Goal: Task Accomplishment & Management: Use online tool/utility

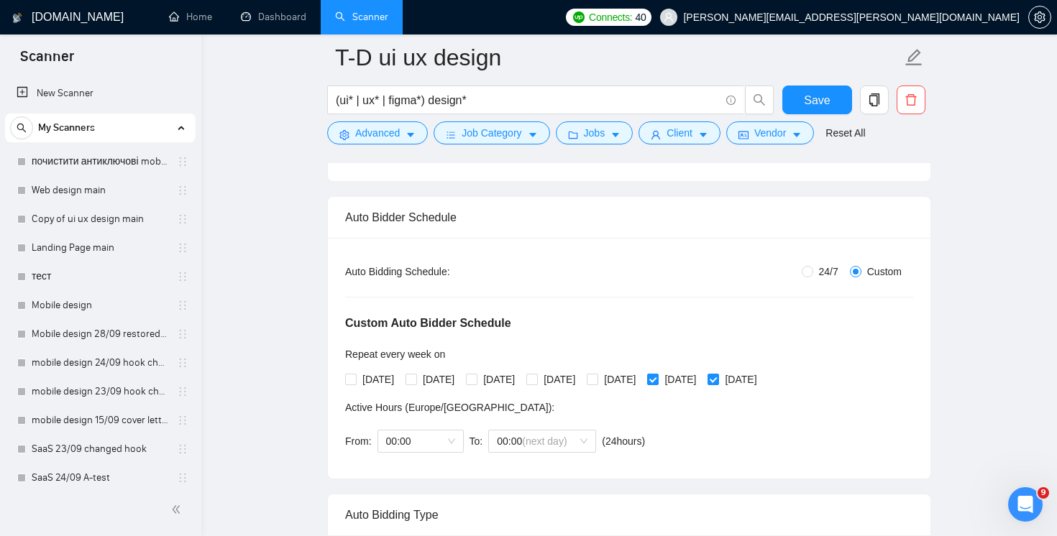
scroll to position [641, 0]
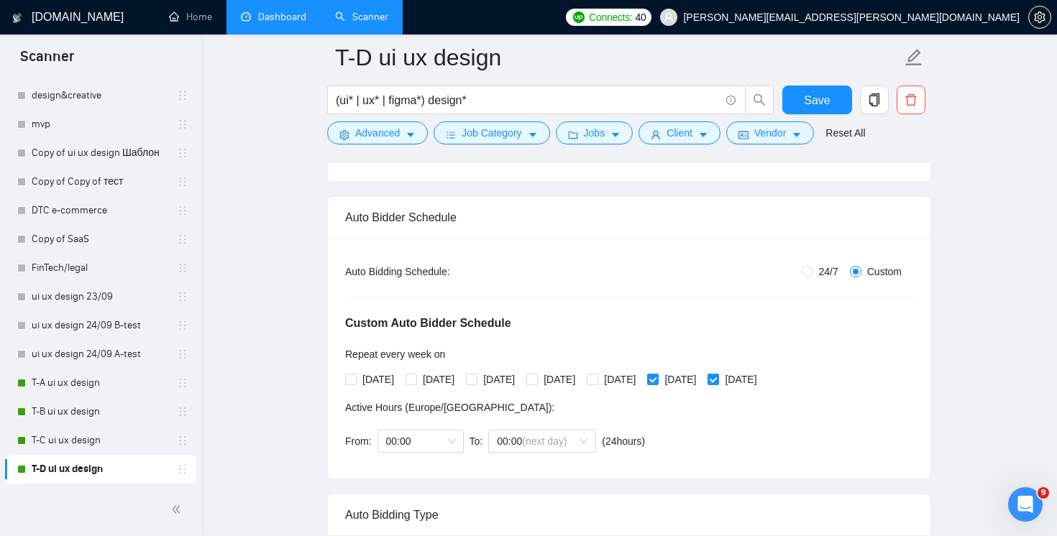
click at [275, 23] on link "Dashboard" at bounding box center [273, 17] width 65 height 12
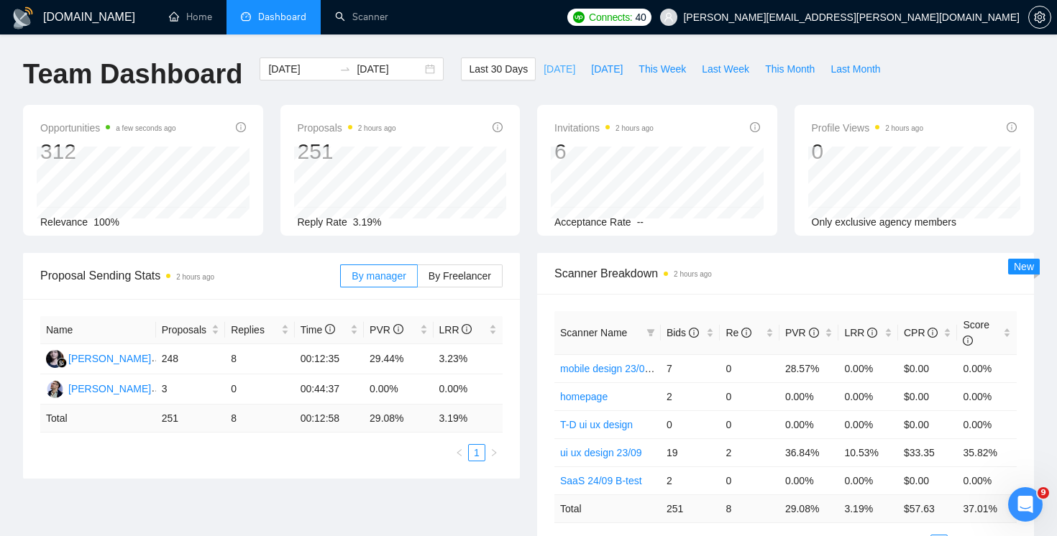
click at [543, 70] on span "[DATE]" at bounding box center [559, 69] width 32 height 16
type input "[DATE]"
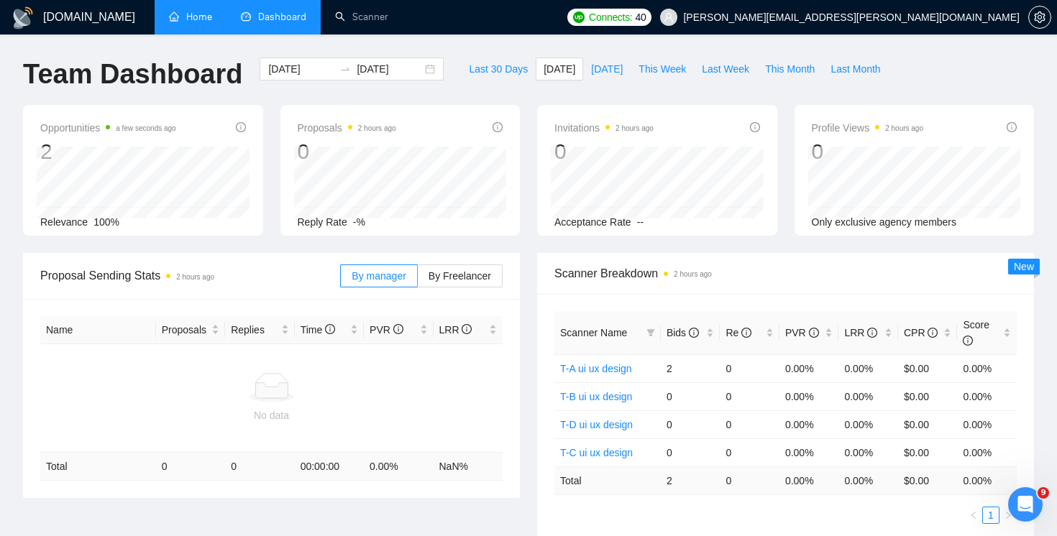
click at [188, 22] on link "Home" at bounding box center [190, 17] width 43 height 12
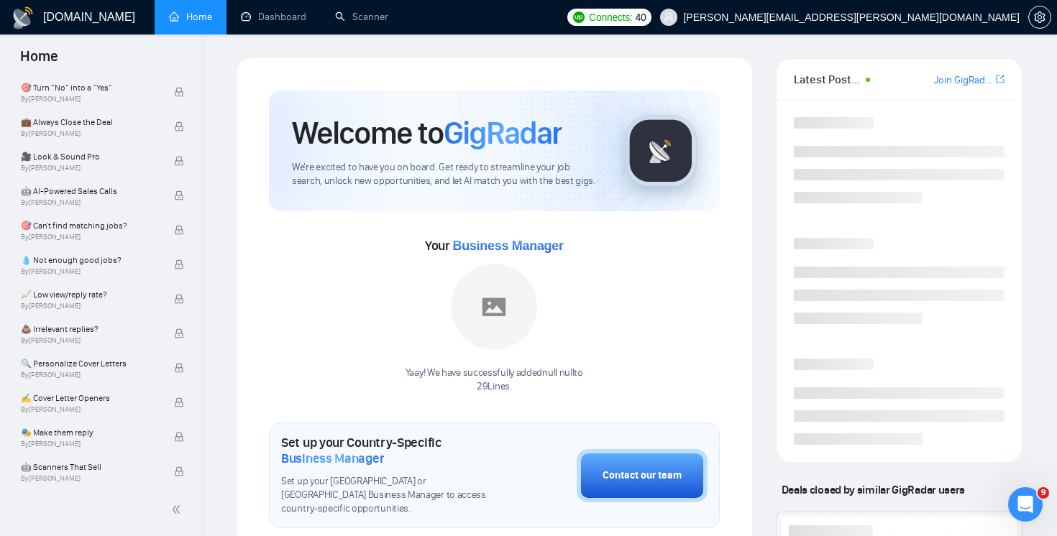
scroll to position [755, 0]
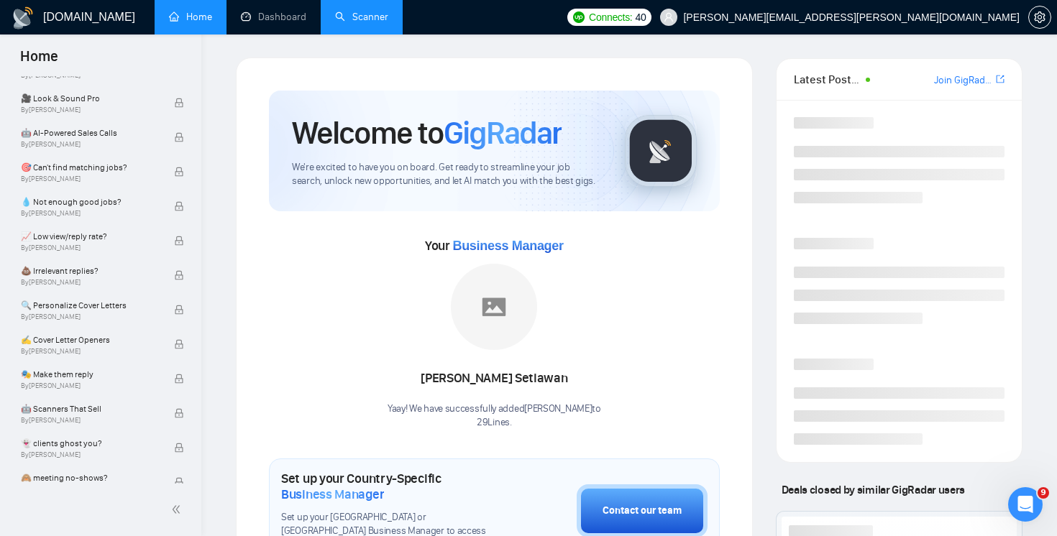
click at [371, 16] on link "Scanner" at bounding box center [361, 17] width 53 height 12
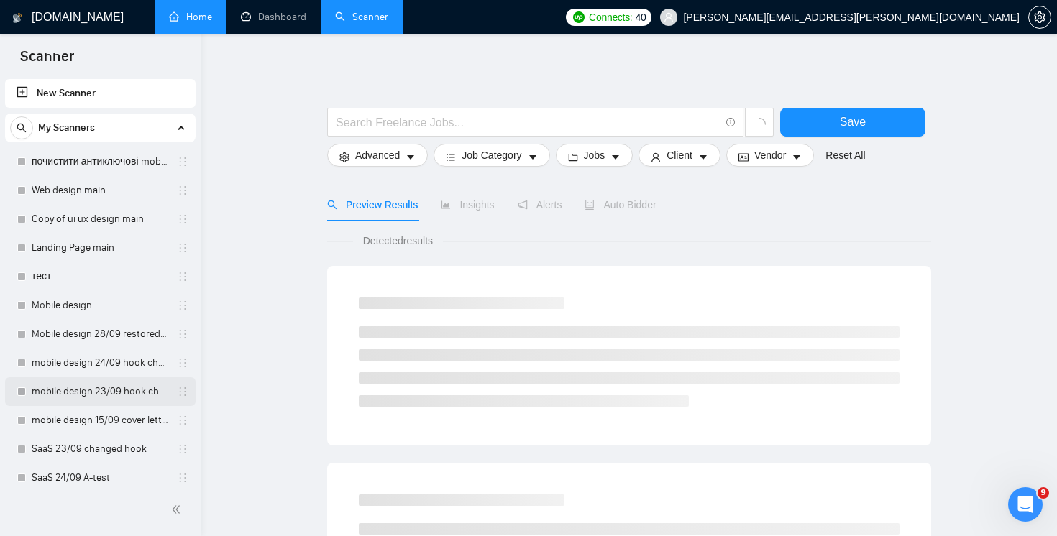
scroll to position [641, 0]
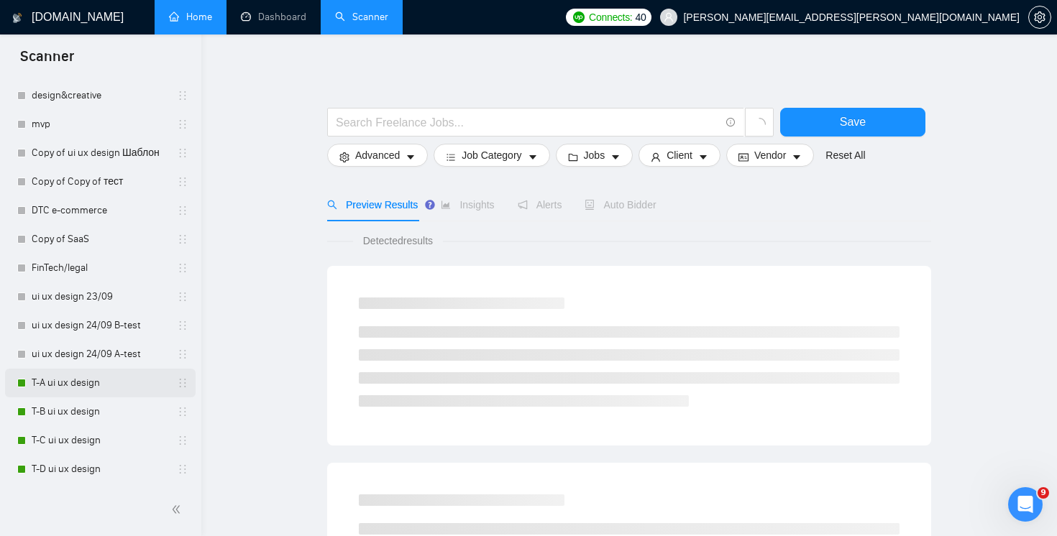
click at [86, 382] on link "T-A ui ux design" at bounding box center [100, 383] width 137 height 29
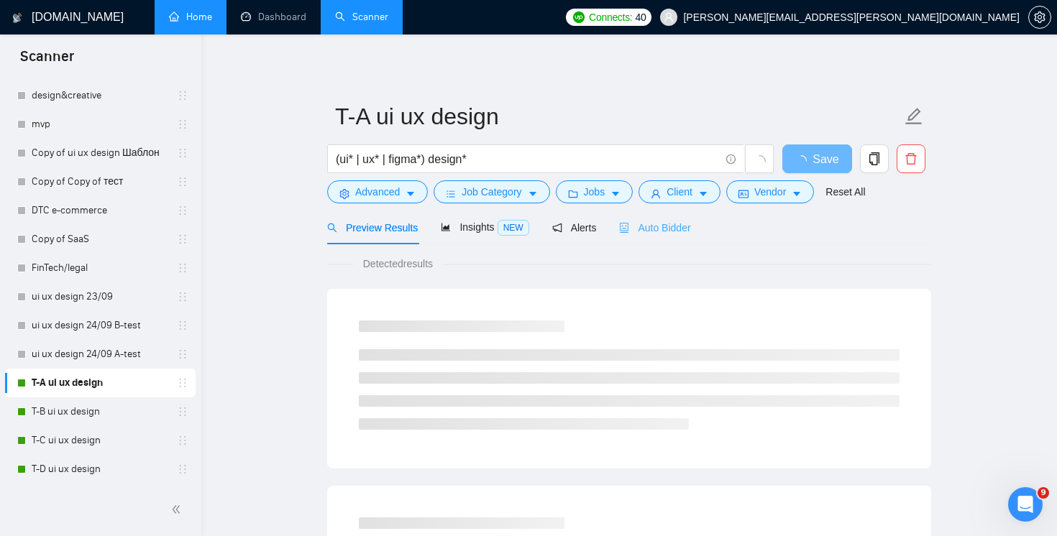
click at [671, 235] on div "Auto Bidder" at bounding box center [654, 228] width 71 height 34
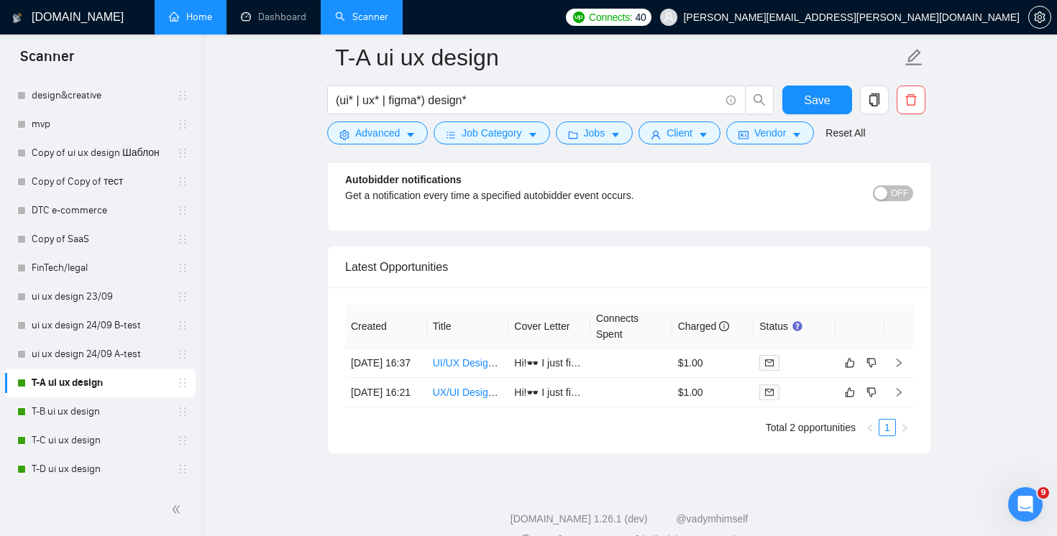
scroll to position [3741, 0]
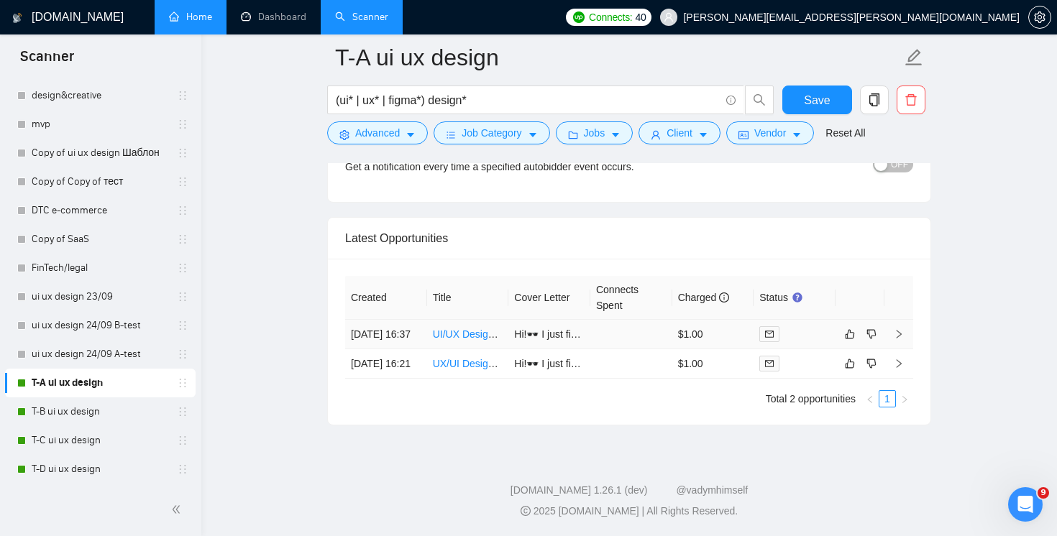
click at [620, 331] on td at bounding box center [631, 334] width 82 height 29
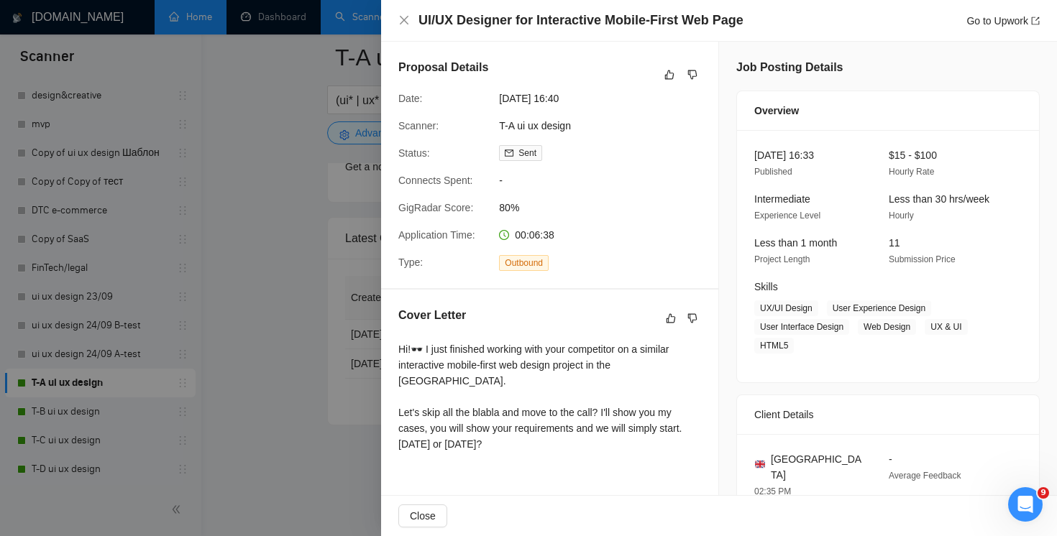
click at [405, 14] on div "UI/UX Designer for Interactive Mobile-First Web Page Go to Upwork" at bounding box center [718, 21] width 641 height 18
click at [404, 17] on icon "close" at bounding box center [404, 20] width 12 height 12
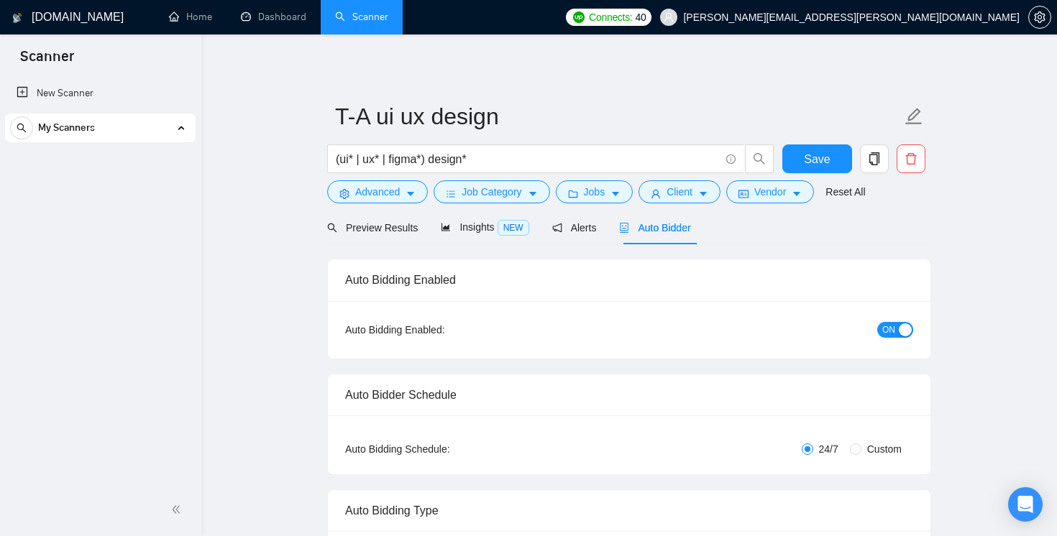
radio input "false"
radio input "true"
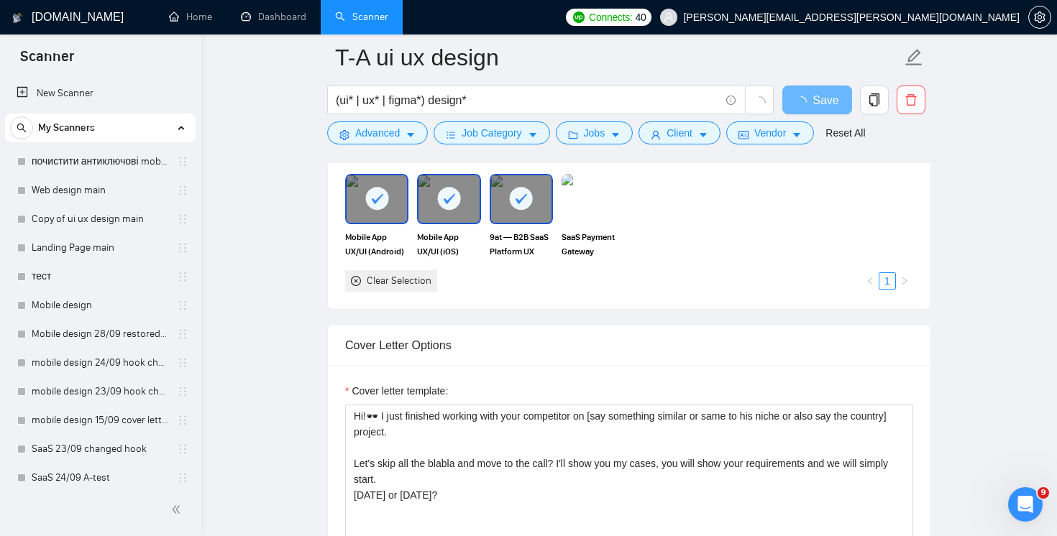
scroll to position [1882, 0]
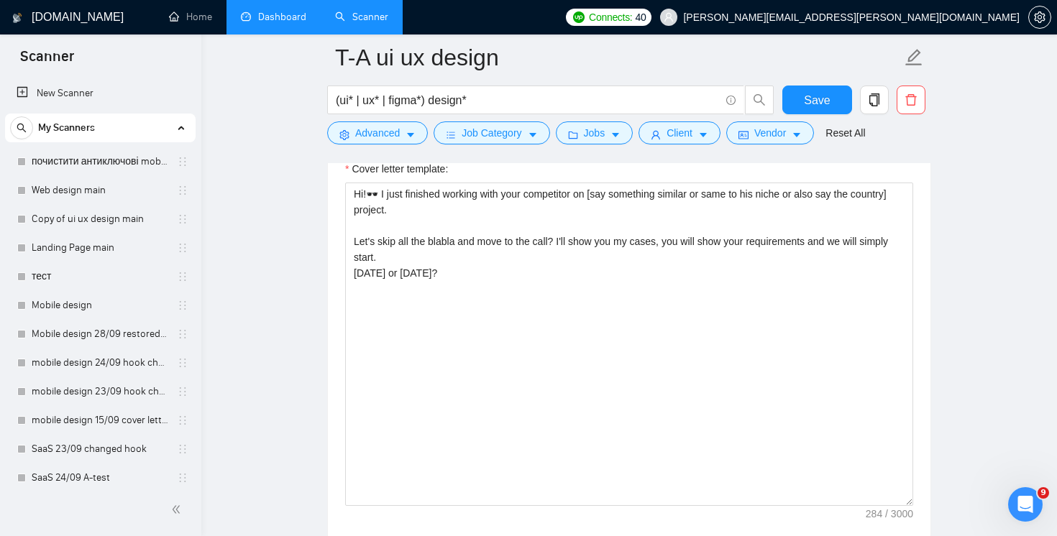
click at [296, 23] on link "Dashboard" at bounding box center [273, 17] width 65 height 12
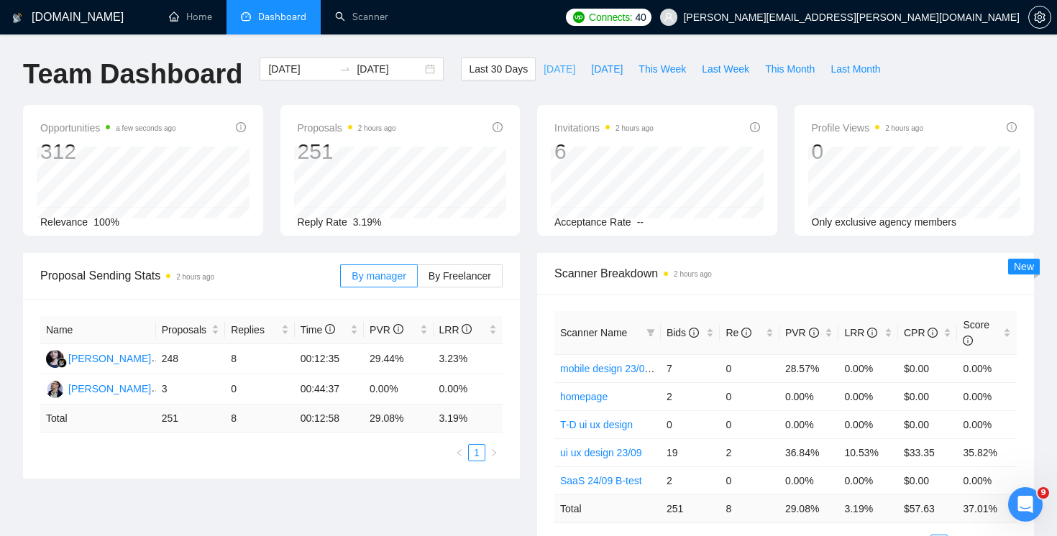
click at [553, 66] on span "[DATE]" at bounding box center [559, 69] width 32 height 16
type input "[DATE]"
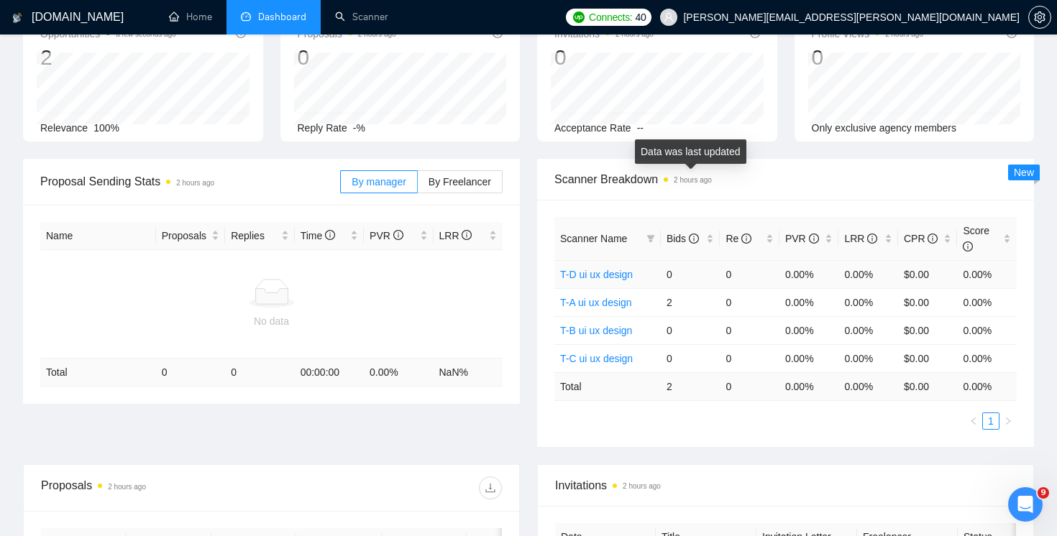
scroll to position [104, 0]
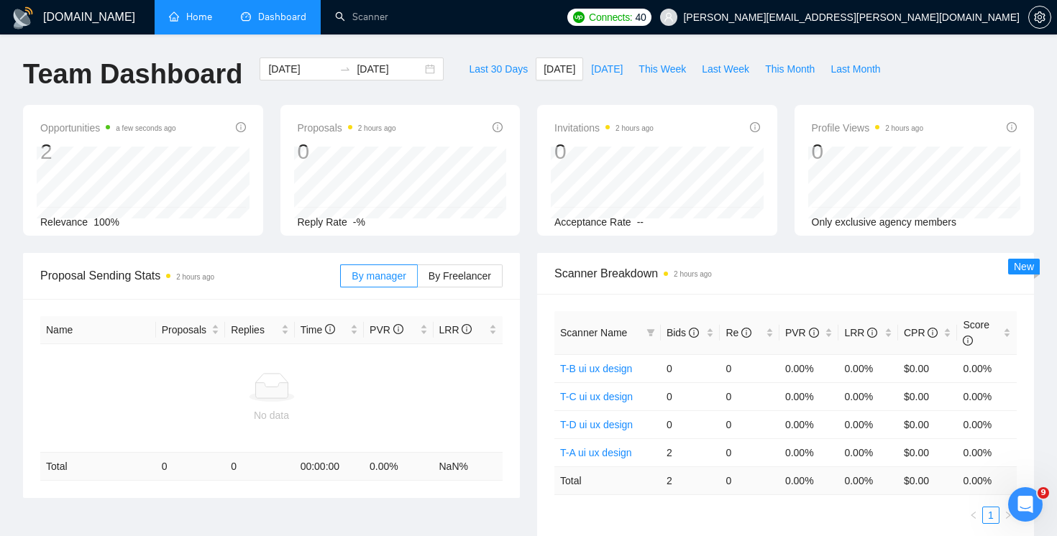
click at [187, 23] on link "Home" at bounding box center [190, 17] width 43 height 12
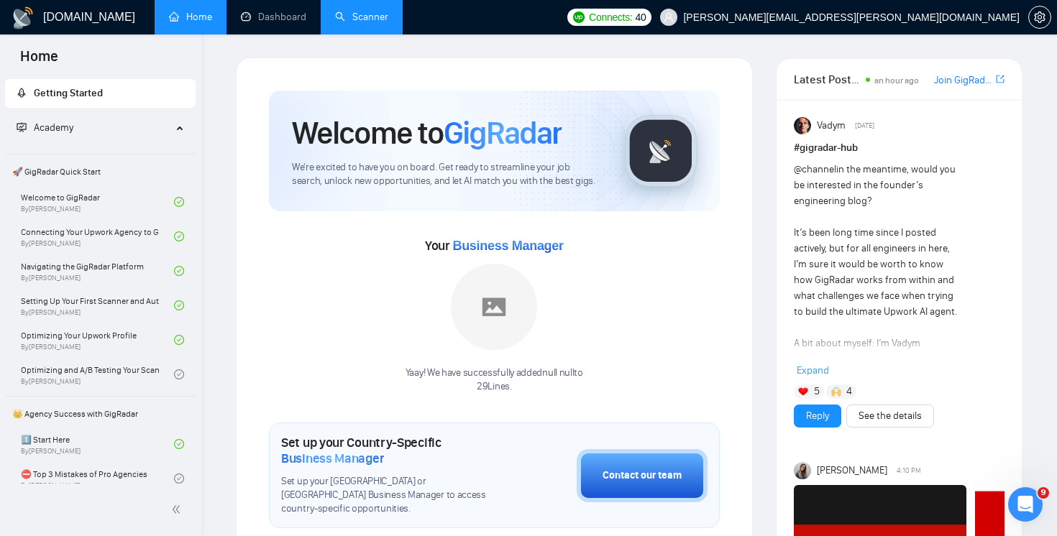
click at [373, 23] on link "Scanner" at bounding box center [361, 17] width 53 height 12
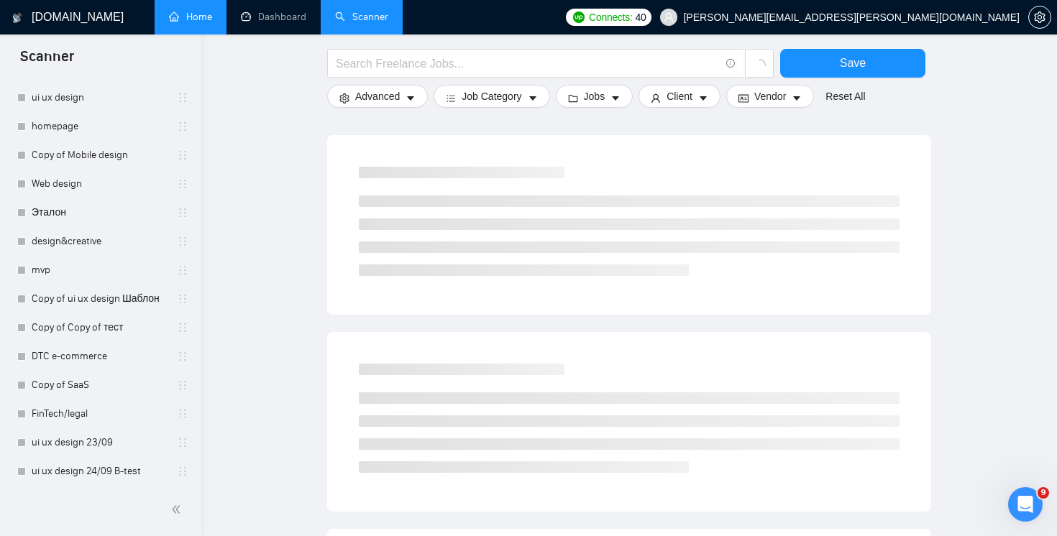
scroll to position [641, 0]
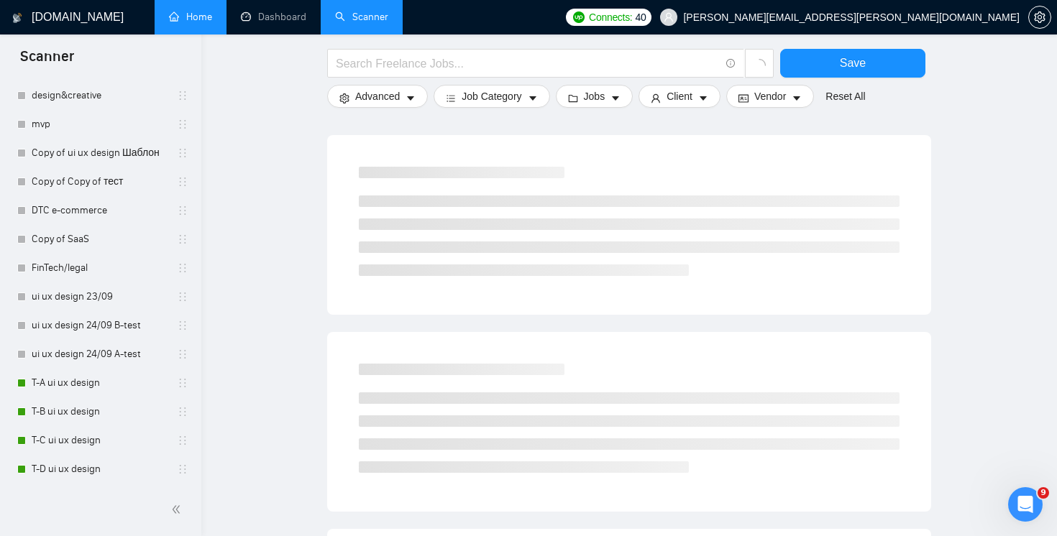
click at [204, 18] on link "Home" at bounding box center [190, 17] width 43 height 12
